Goal: Transaction & Acquisition: Book appointment/travel/reservation

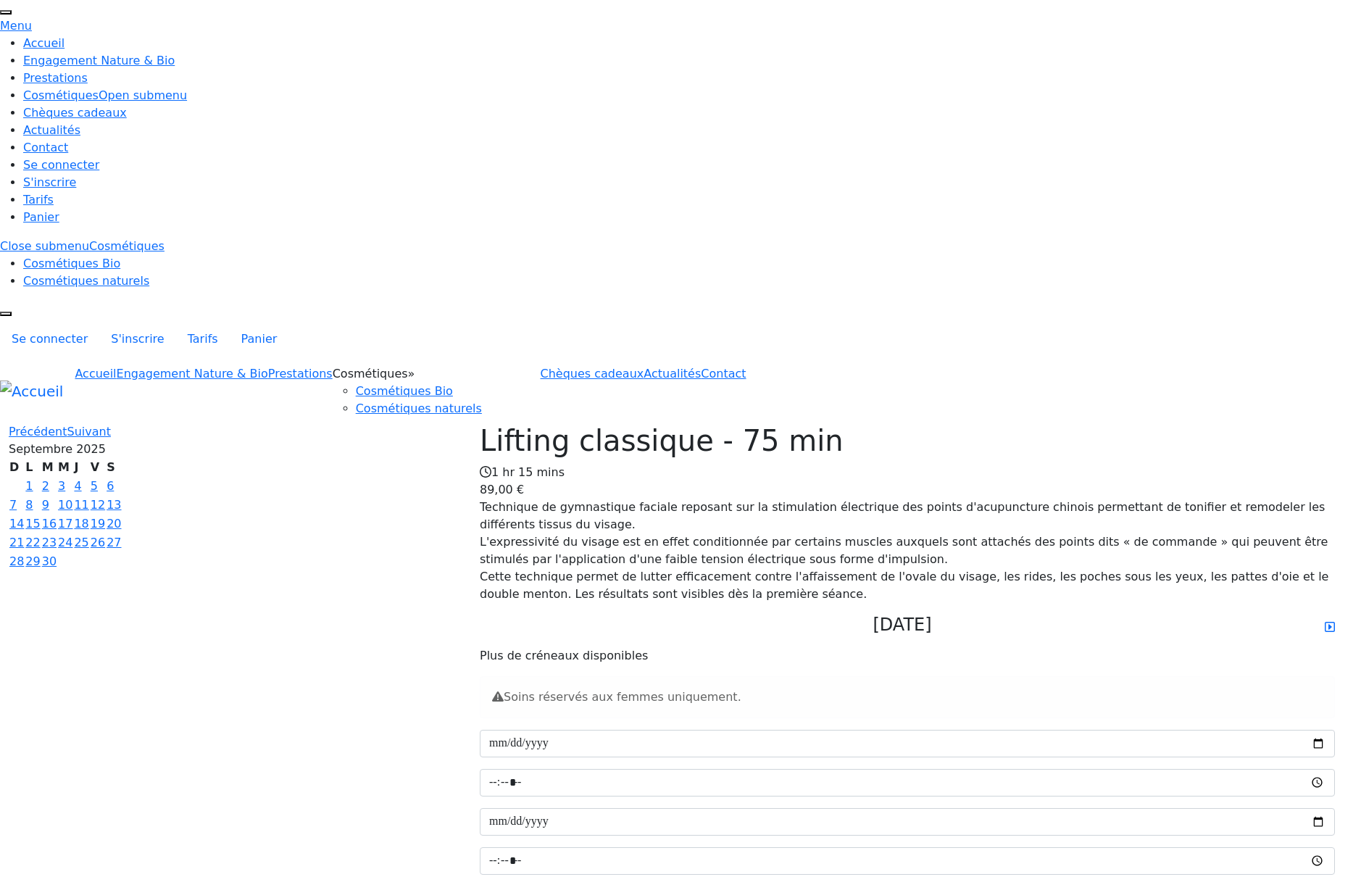
click at [122, 423] on div "Lifting classique - 75 min 1 hr 15 mins 89,00 € Technique de gymnastique facial…" at bounding box center [680, 654] width 1361 height 463
click at [67, 425] on span "Précédent" at bounding box center [38, 432] width 59 height 14
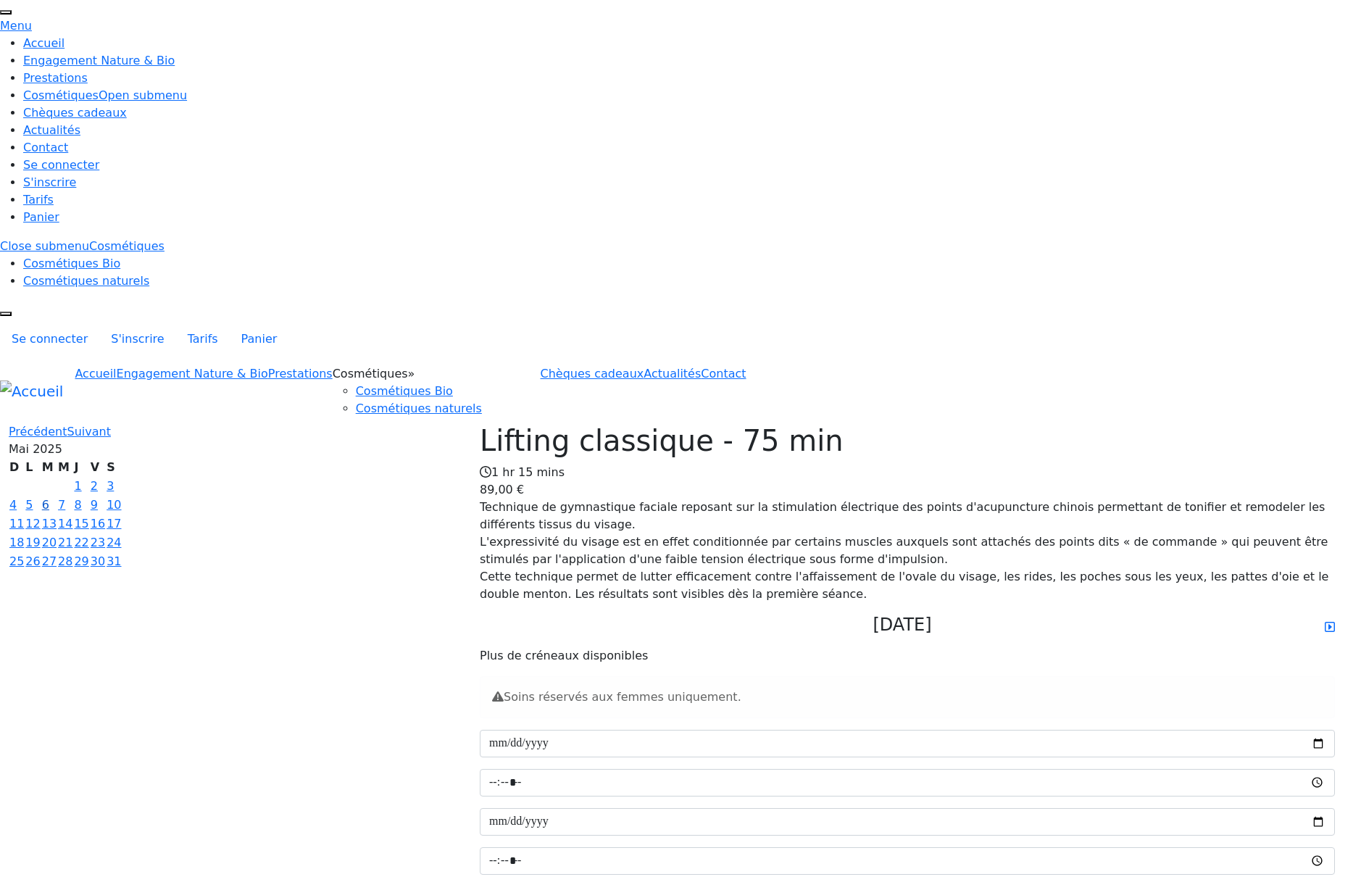
click at [49, 498] on link "6" at bounding box center [45, 505] width 7 height 14
click at [65, 498] on link "7" at bounding box center [61, 505] width 7 height 14
click at [111, 425] on span "Suivant" at bounding box center [88, 432] width 43 height 14
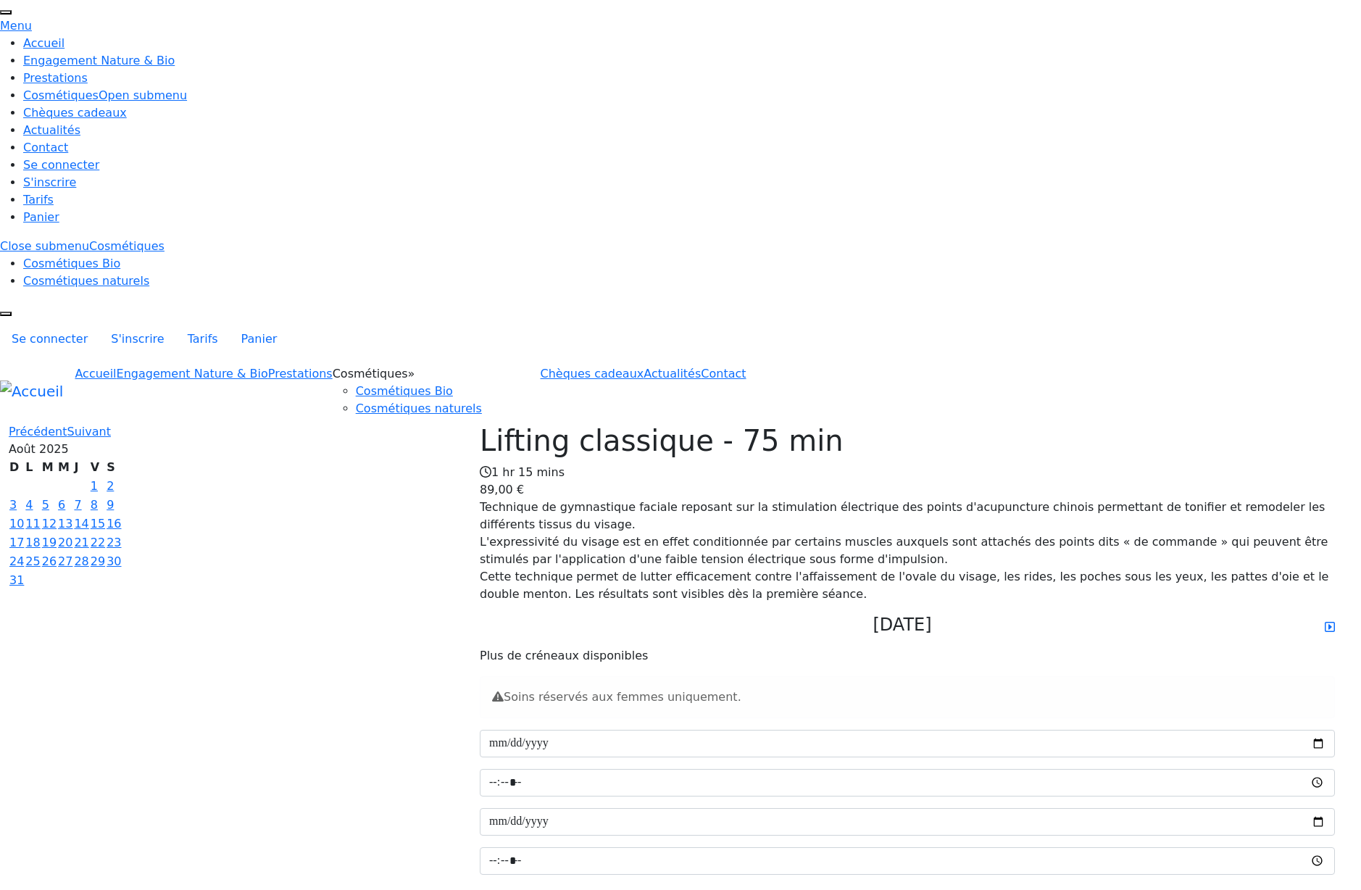
click at [111, 425] on span "Suivant" at bounding box center [88, 432] width 43 height 14
click at [72, 498] on link "10" at bounding box center [65, 505] width 14 height 14
click at [72, 517] on link "17" at bounding box center [65, 524] width 14 height 14
click at [88, 498] on link "11" at bounding box center [81, 505] width 14 height 14
click at [49, 479] on link "2" at bounding box center [45, 486] width 7 height 14
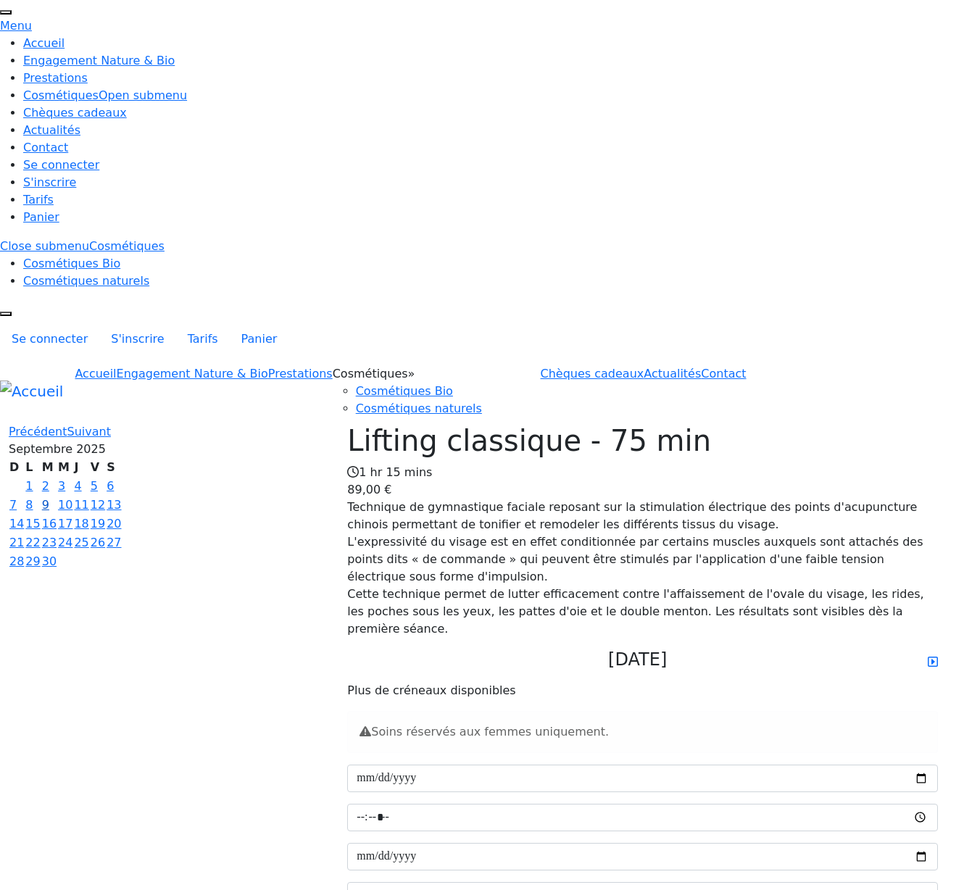
click at [49, 498] on link "9" at bounding box center [45, 505] width 7 height 14
